Goal: Check status: Check status

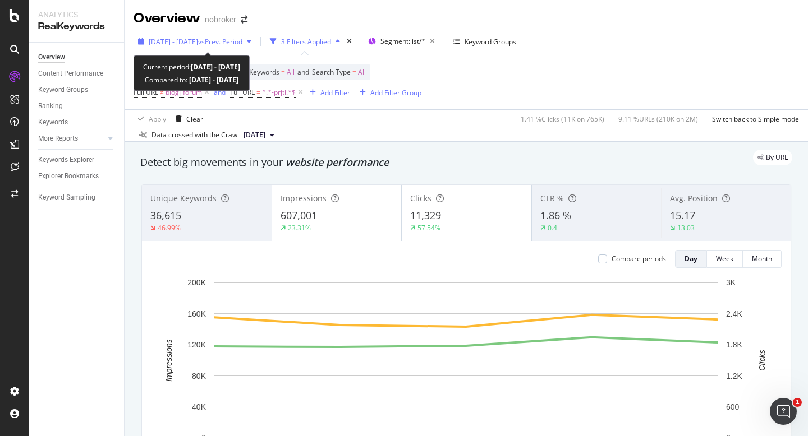
click at [227, 42] on span "vs Prev. Period" at bounding box center [220, 42] width 44 height 10
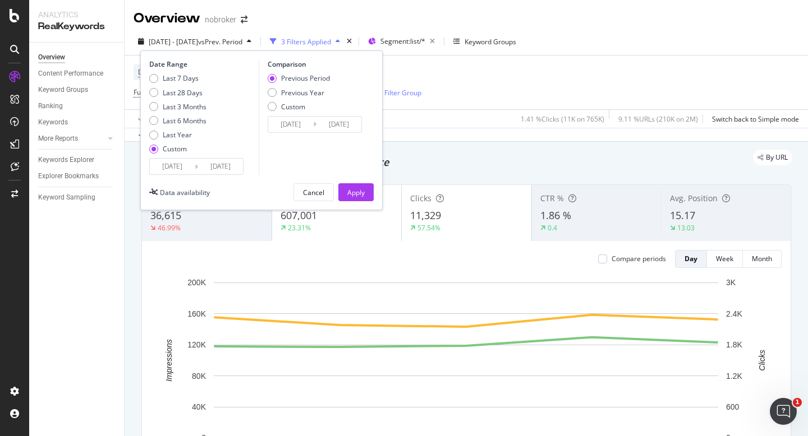
click at [478, 98] on div "Device = All and Country = All and Keywords = All and Search Type = All Full UR…" at bounding box center [466, 83] width 665 height 54
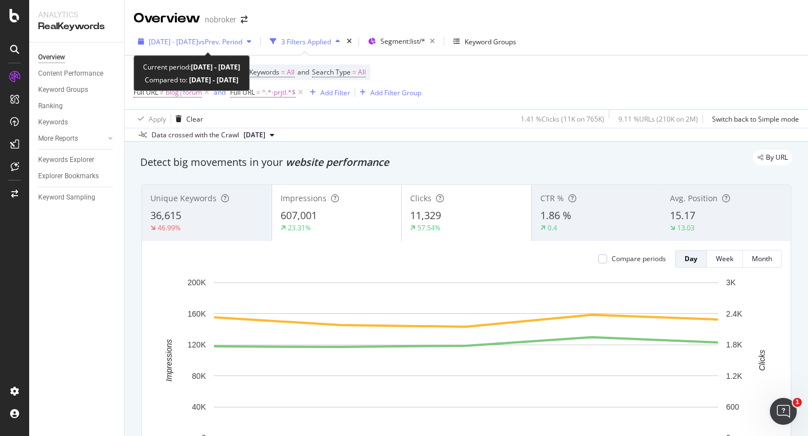
click at [198, 43] on span "[DATE] - [DATE]" at bounding box center [173, 42] width 49 height 10
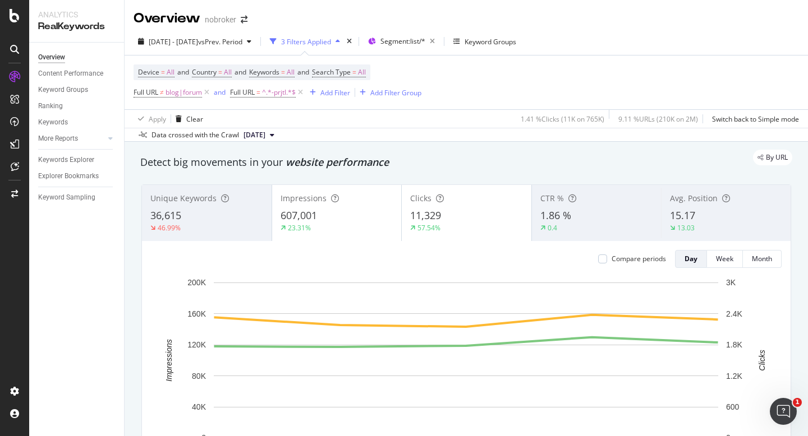
click at [599, 72] on div "Device = All and Country = All and Keywords = All and Search Type = All Full UR…" at bounding box center [466, 83] width 665 height 54
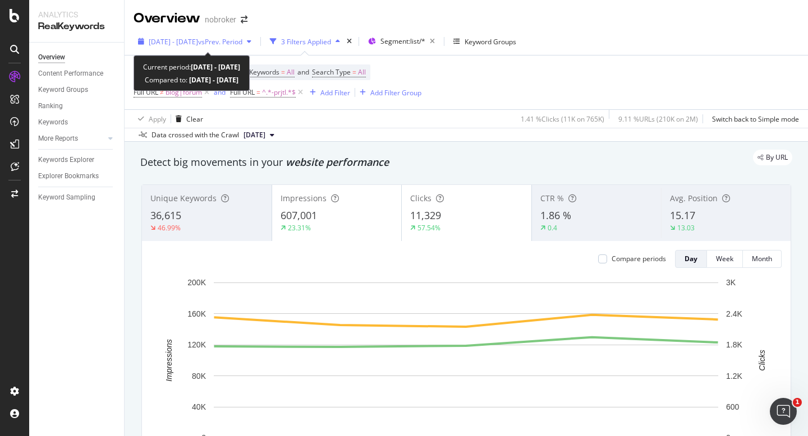
click at [223, 42] on span "vs Prev. Period" at bounding box center [220, 42] width 44 height 10
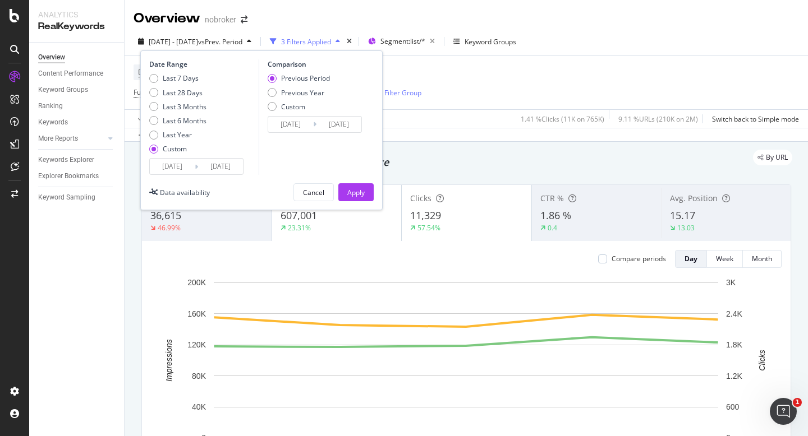
click at [169, 169] on input "[DATE]" at bounding box center [172, 167] width 45 height 16
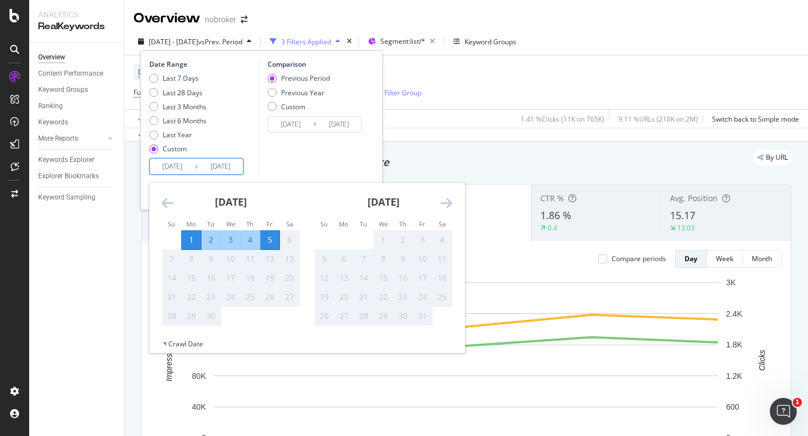
click at [167, 200] on icon "Move backward to switch to the previous month." at bounding box center [168, 202] width 12 height 13
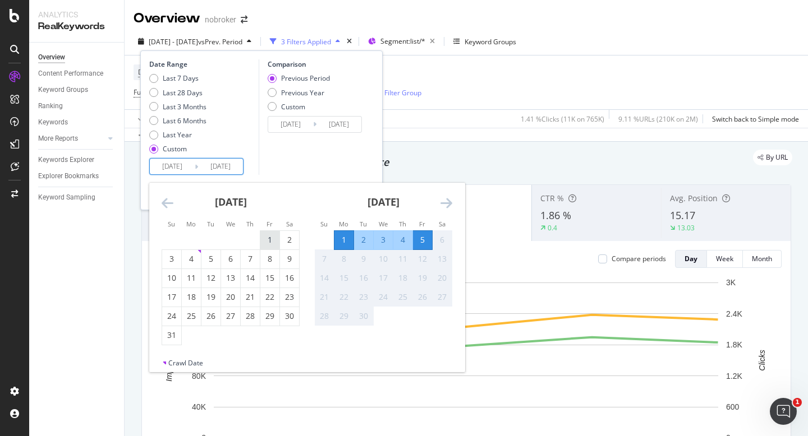
click at [270, 240] on div "1" at bounding box center [269, 239] width 19 height 11
type input "[DATE]"
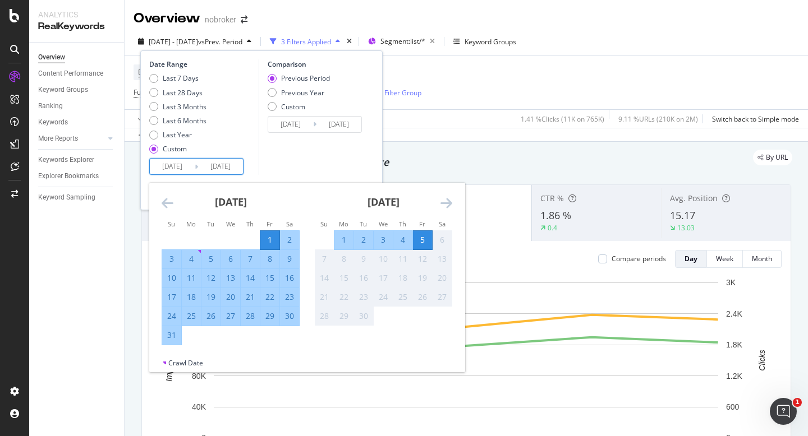
click at [302, 164] on div "Comparison Previous Period Previous Year Custom [DATE] Navigate forward to inte…" at bounding box center [312, 117] width 107 height 116
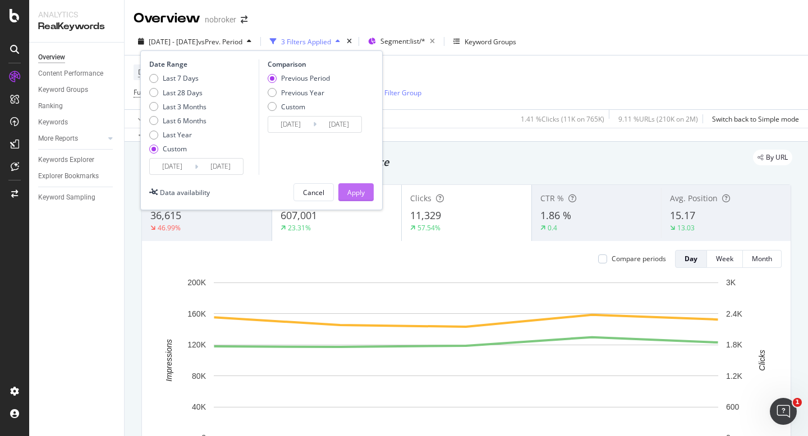
click at [360, 194] on div "Apply" at bounding box center [355, 193] width 17 height 10
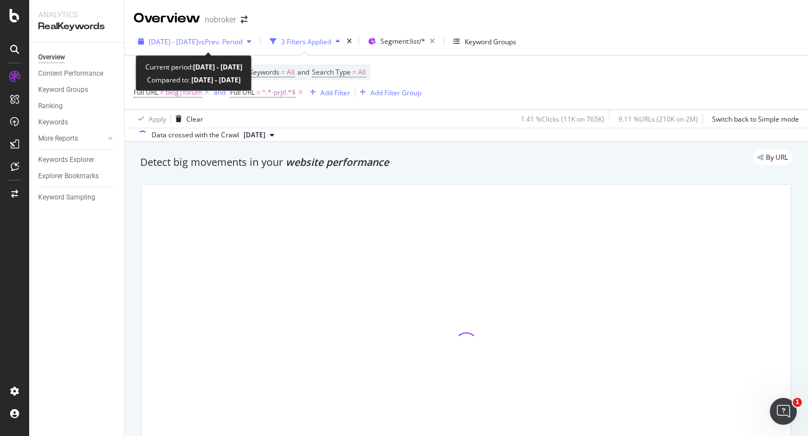
click at [198, 40] on span "[DATE] - [DATE]" at bounding box center [173, 42] width 49 height 10
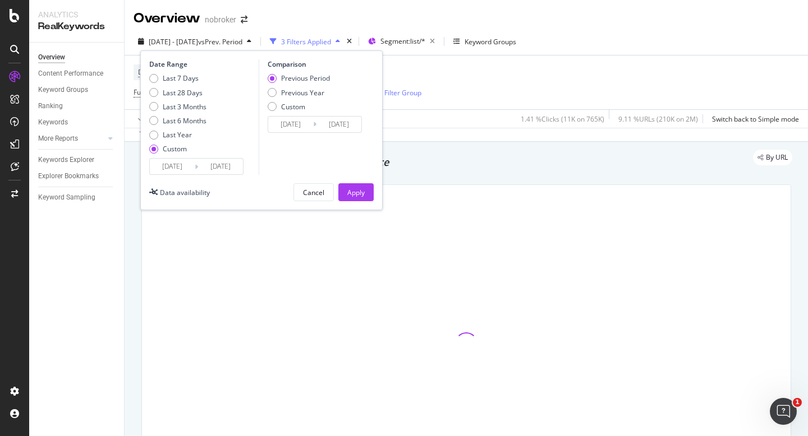
click at [169, 163] on input "[DATE]" at bounding box center [172, 167] width 45 height 16
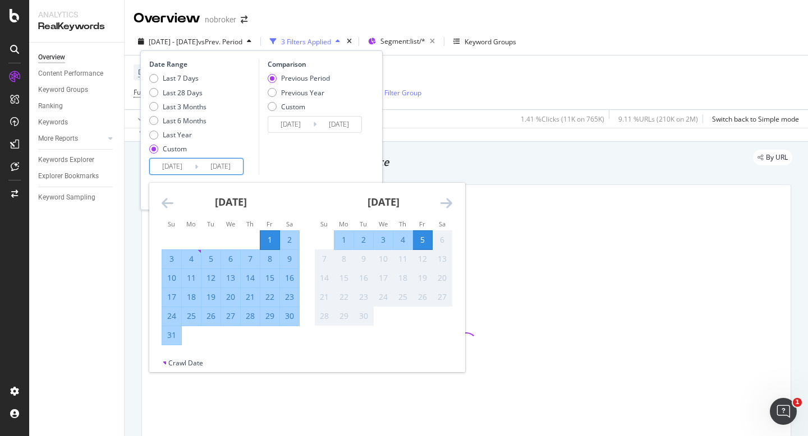
click at [234, 299] on div "20" at bounding box center [230, 297] width 19 height 11
type input "[DATE]"
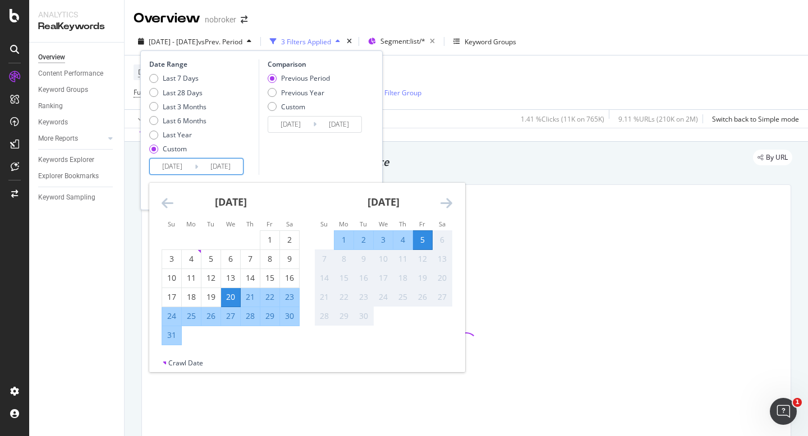
click at [341, 164] on div "Comparison Previous Period Previous Year Custom [DATE] Navigate forward to inte…" at bounding box center [312, 117] width 107 height 116
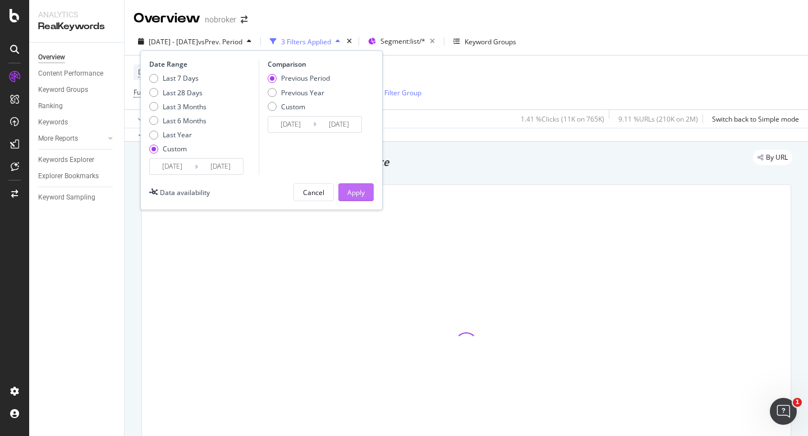
click at [353, 194] on div "Apply" at bounding box center [355, 193] width 17 height 10
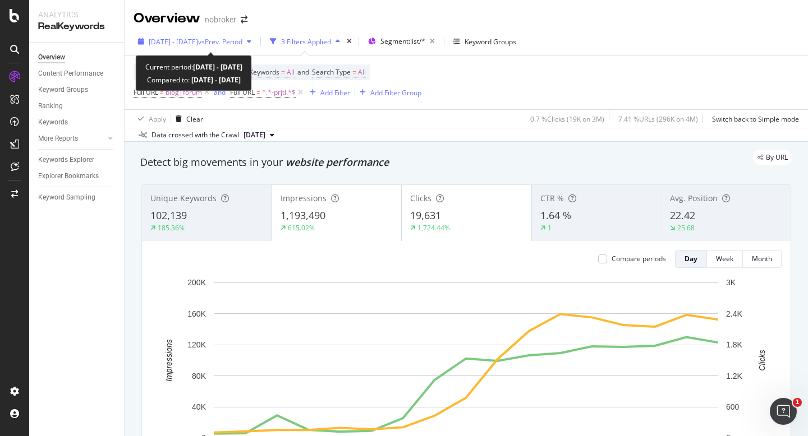
click at [180, 43] on span "[DATE] - [DATE]" at bounding box center [173, 42] width 49 height 10
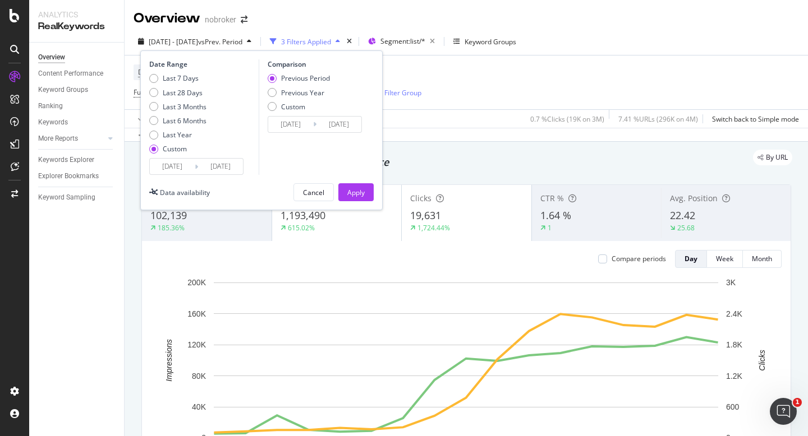
click at [167, 167] on input "[DATE]" at bounding box center [172, 167] width 45 height 16
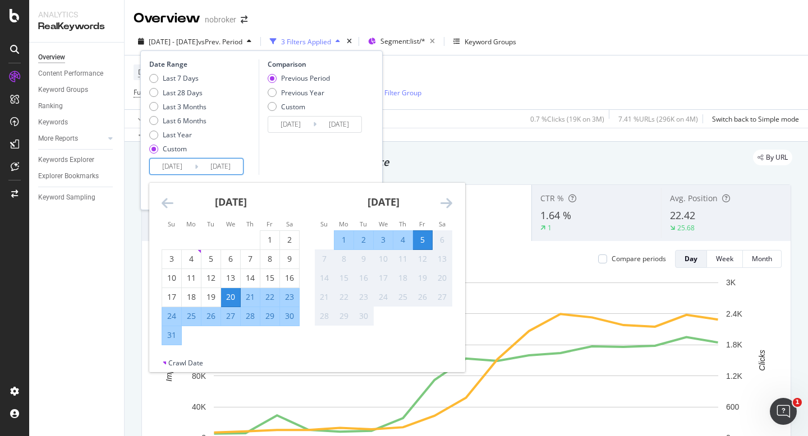
click at [207, 320] on div "26" at bounding box center [210, 316] width 19 height 11
type input "[DATE]"
click at [344, 164] on div "Comparison Previous Period Previous Year Custom [DATE] Navigate forward to inte…" at bounding box center [312, 117] width 107 height 116
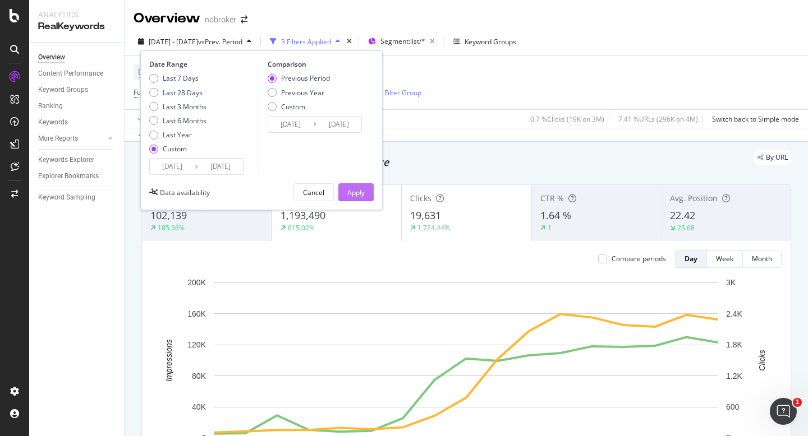
click at [355, 186] on div "Apply" at bounding box center [355, 192] width 17 height 17
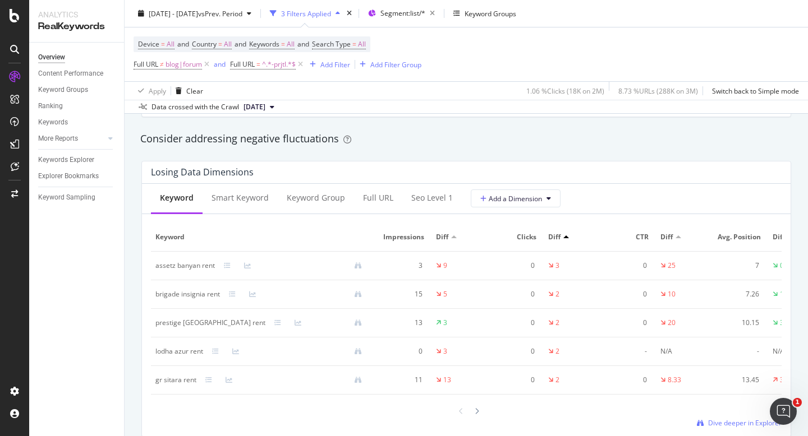
scroll to position [1277, 0]
